Goal: Task Accomplishment & Management: Manage account settings

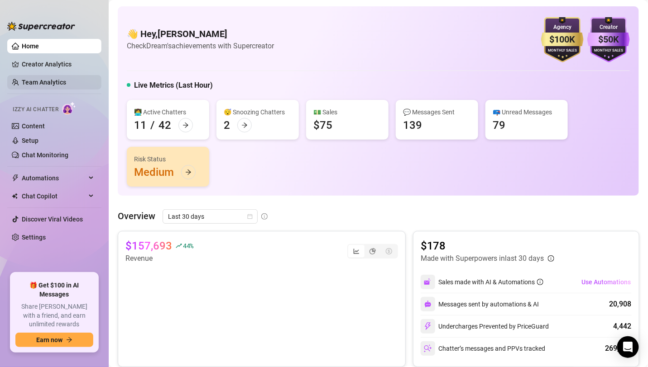
scroll to position [23, 0]
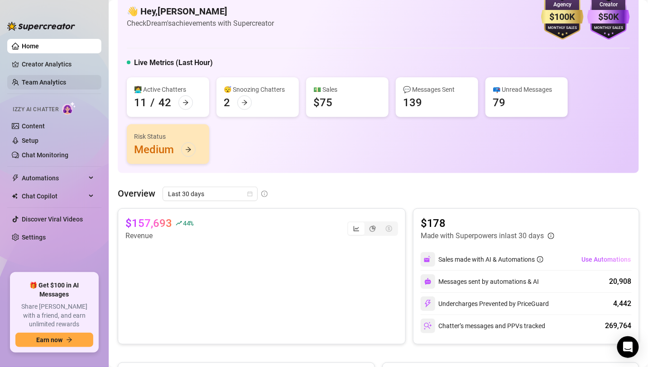
click at [27, 86] on link "Team Analytics" at bounding box center [44, 82] width 44 height 7
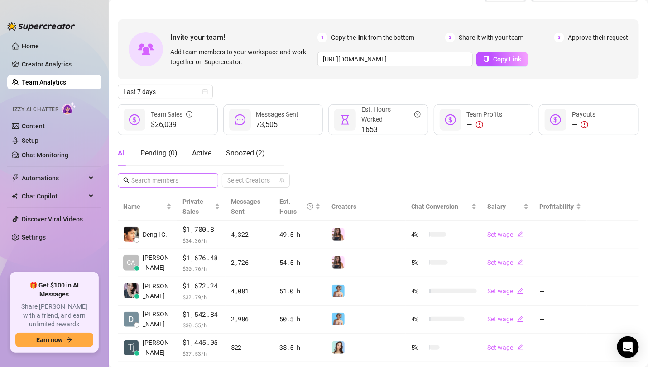
click at [185, 174] on span at bounding box center [168, 180] width 100 height 14
click at [185, 181] on input "text" at bounding box center [168, 181] width 74 height 10
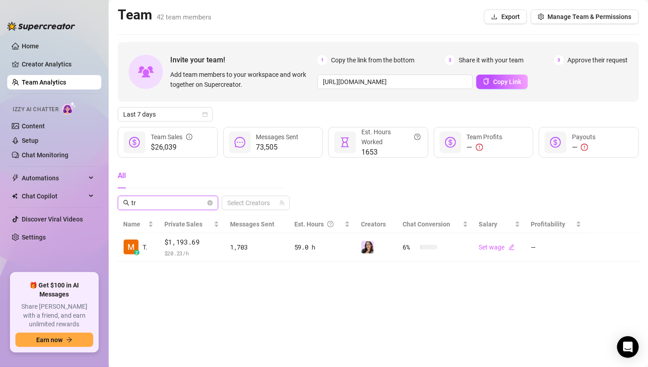
type input "tr"
click at [210, 203] on icon "close-circle" at bounding box center [209, 202] width 5 height 5
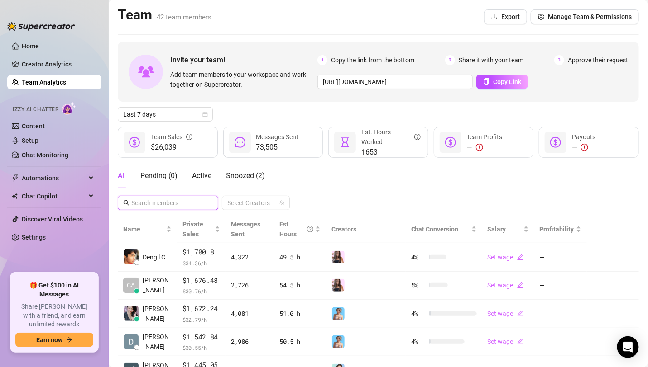
click at [194, 202] on input "text" at bounding box center [168, 203] width 74 height 10
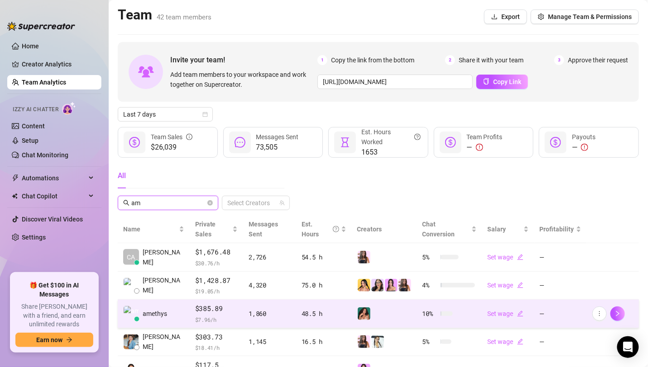
type input "am"
click at [398, 307] on div at bounding box center [384, 314] width 54 height 14
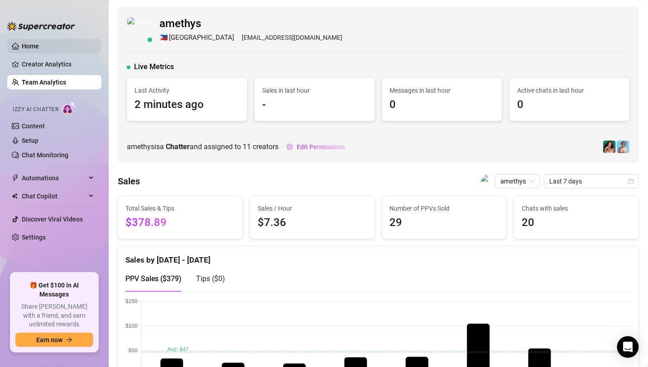
click at [33, 47] on link "Home" at bounding box center [30, 46] width 17 height 7
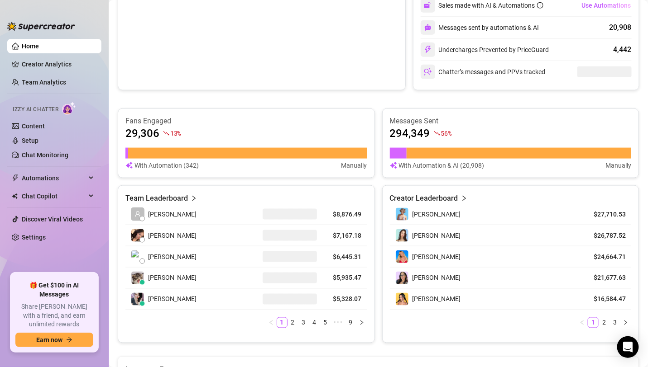
scroll to position [156, 0]
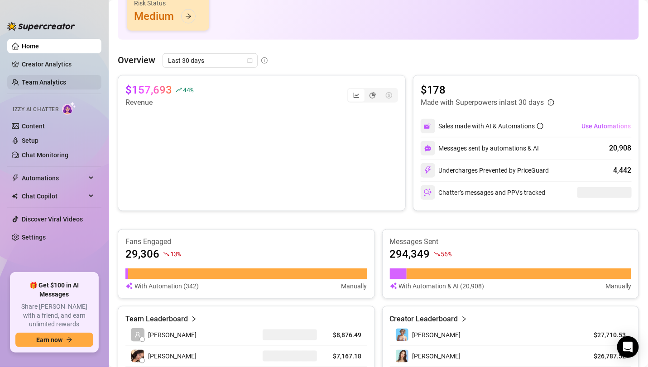
click at [52, 84] on link "Team Analytics" at bounding box center [44, 82] width 44 height 7
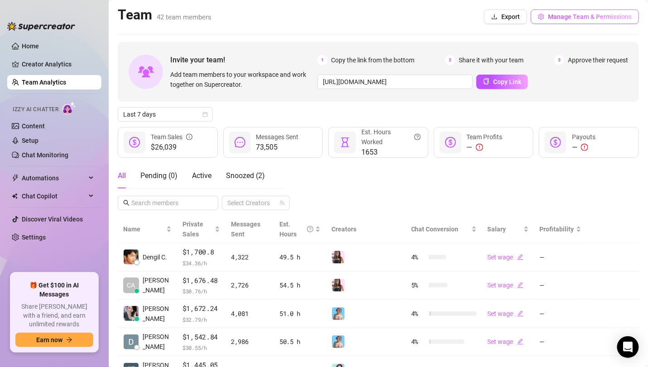
click at [589, 17] on span "Manage Team & Permissions" at bounding box center [590, 16] width 84 height 7
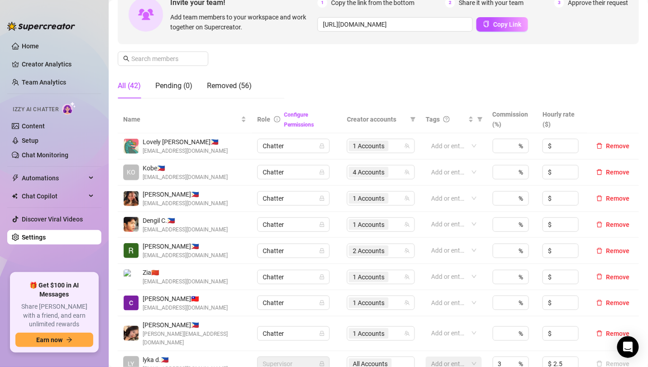
scroll to position [91, 0]
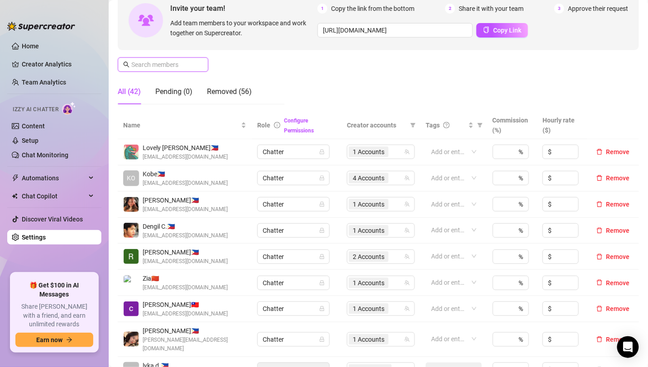
click at [143, 65] on input "text" at bounding box center [163, 65] width 64 height 10
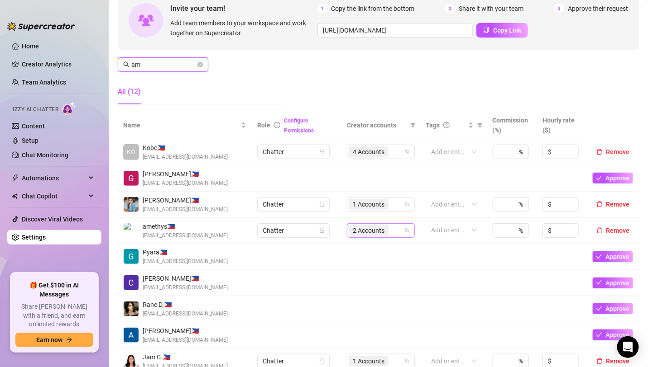
click at [393, 226] on div "2 Accounts" at bounding box center [375, 230] width 55 height 13
type input "am"
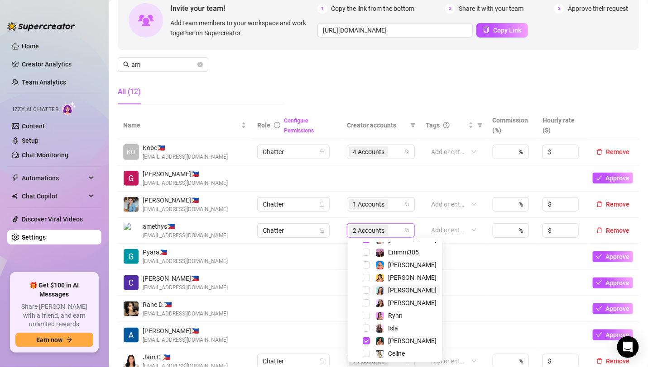
scroll to position [36, 0]
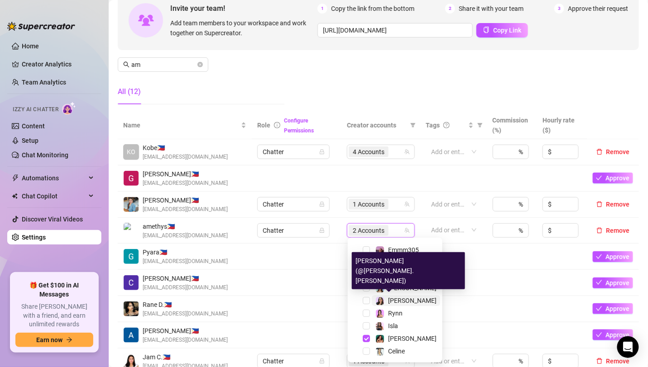
click at [398, 303] on span "[PERSON_NAME]" at bounding box center [412, 300] width 48 height 7
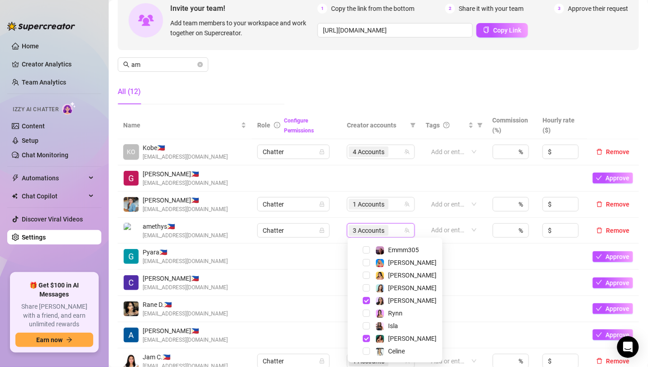
click at [457, 175] on td at bounding box center [453, 179] width 67 height 26
